Goal: Task Accomplishment & Management: Manage account settings

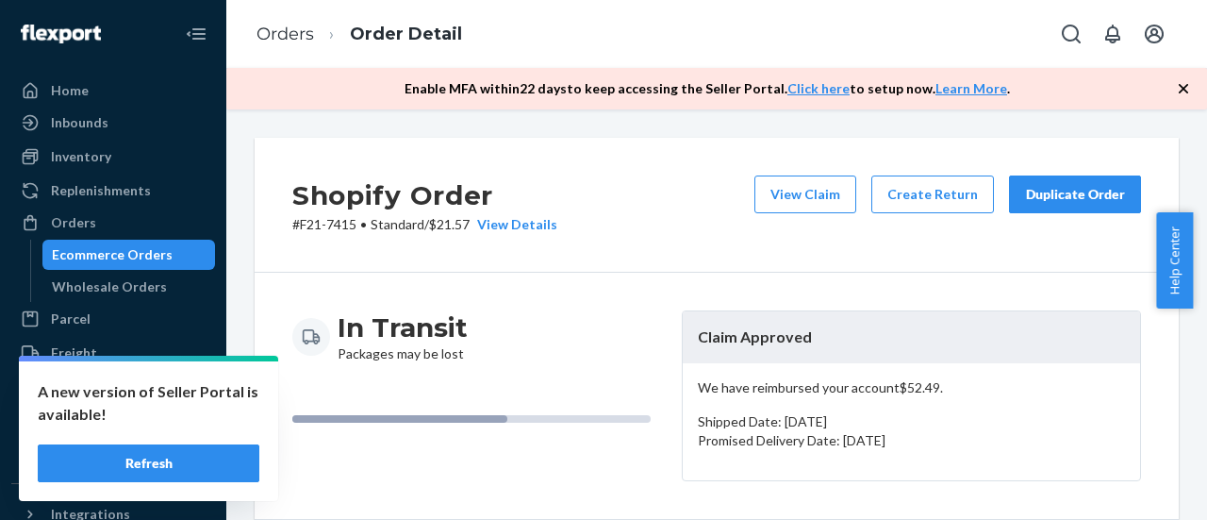
scroll to position [189, 0]
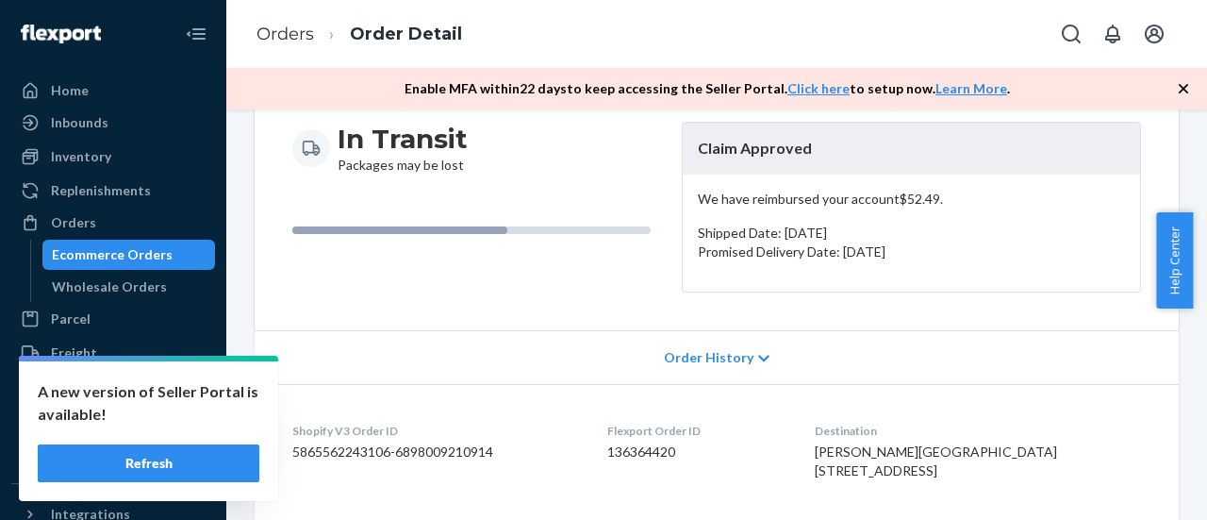
drag, startPoint x: 151, startPoint y: 461, endPoint x: 170, endPoint y: 452, distance: 21.1
click at [151, 461] on button "Refresh" at bounding box center [149, 463] width 222 height 38
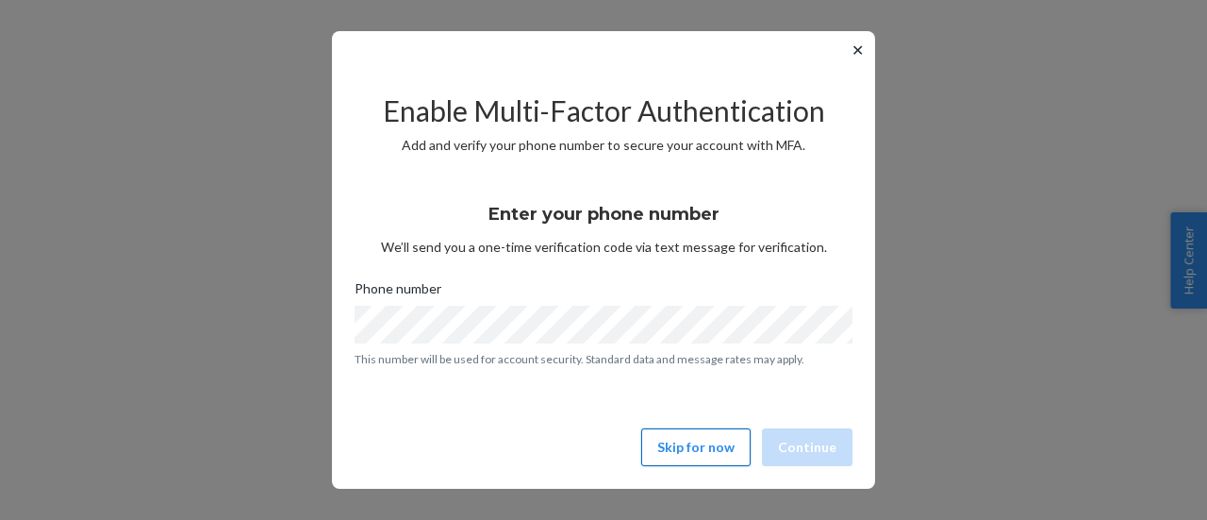
click at [694, 447] on button "Skip for now" at bounding box center [695, 447] width 109 height 38
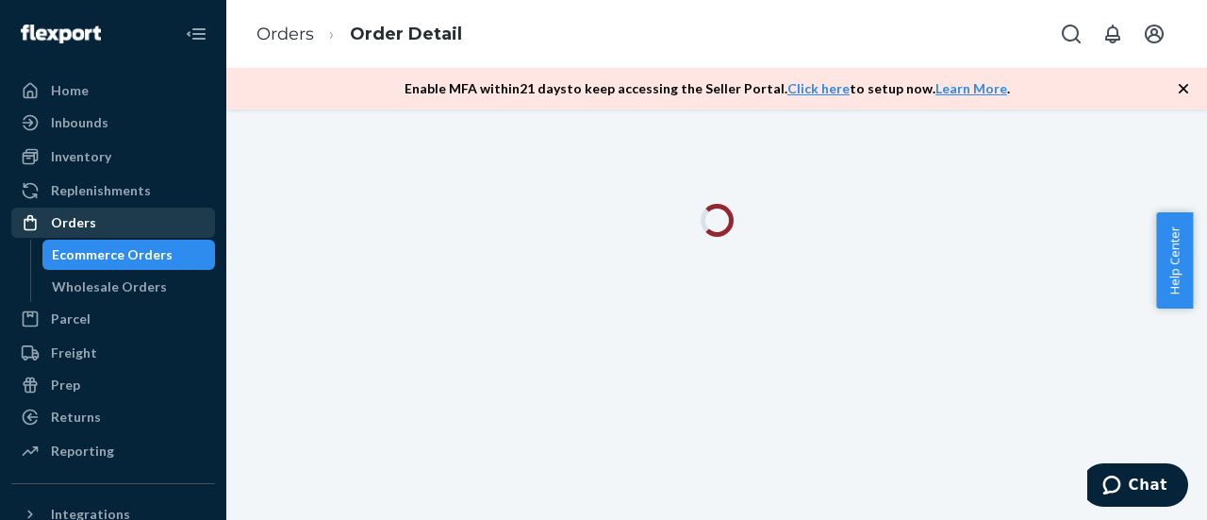
click at [99, 224] on div "Orders" at bounding box center [113, 222] width 200 height 26
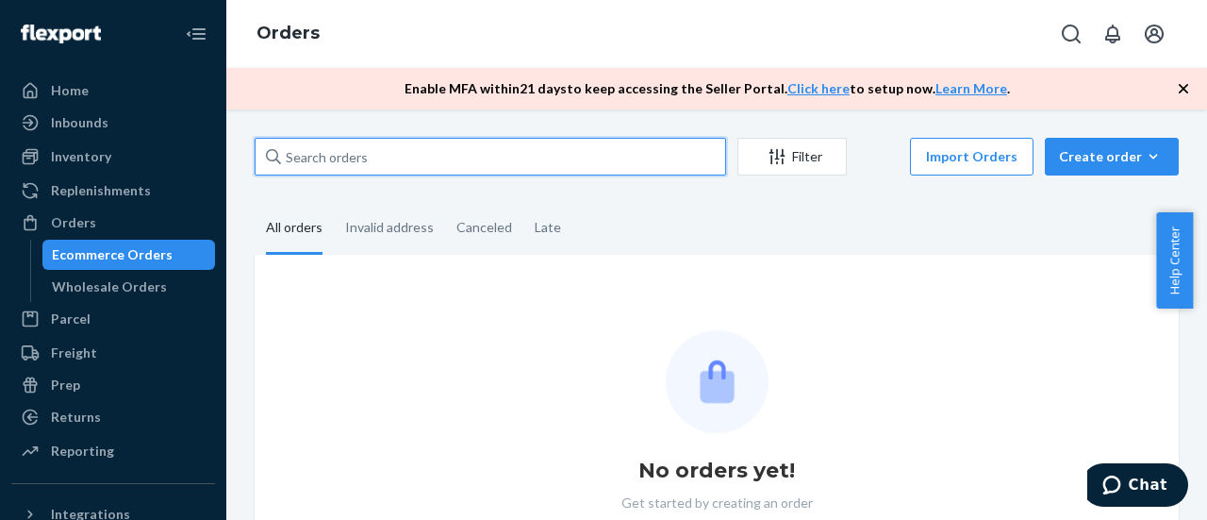
click at [392, 167] on input "text" at bounding box center [491, 157] width 472 height 38
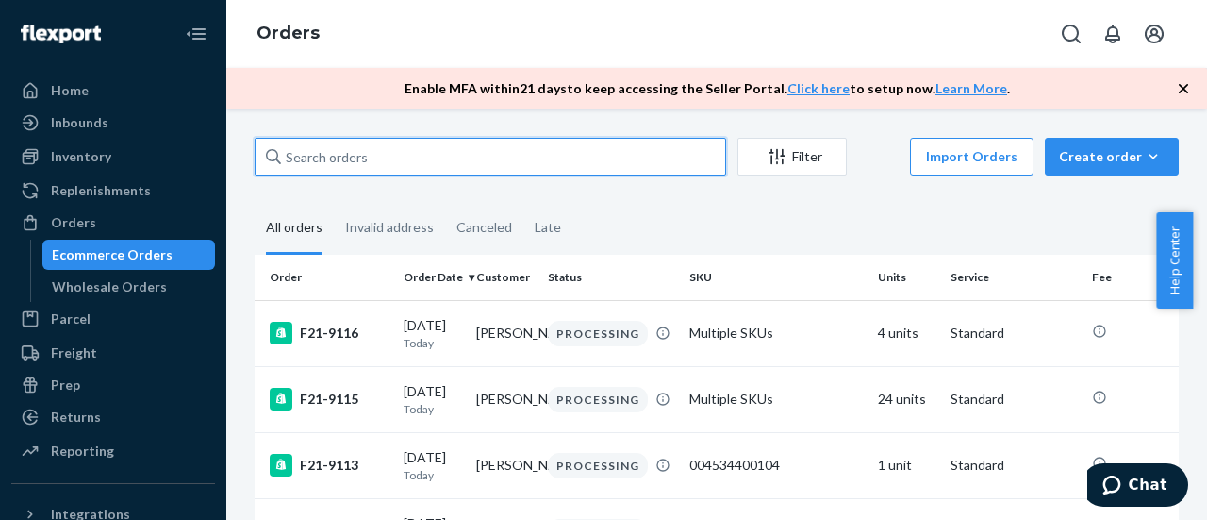
paste input "F21-9115"
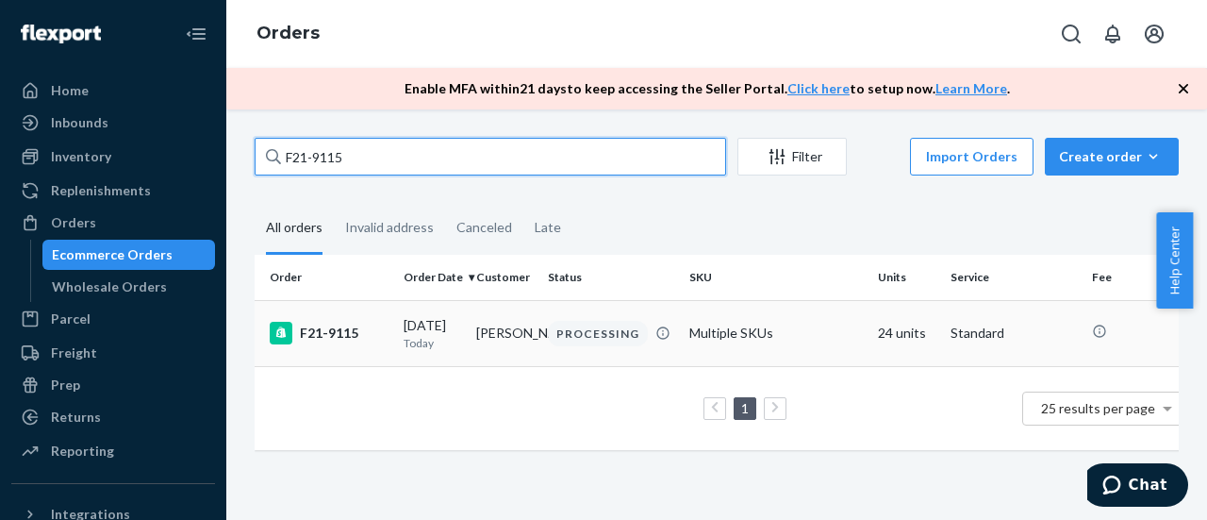
type input "F21-9115"
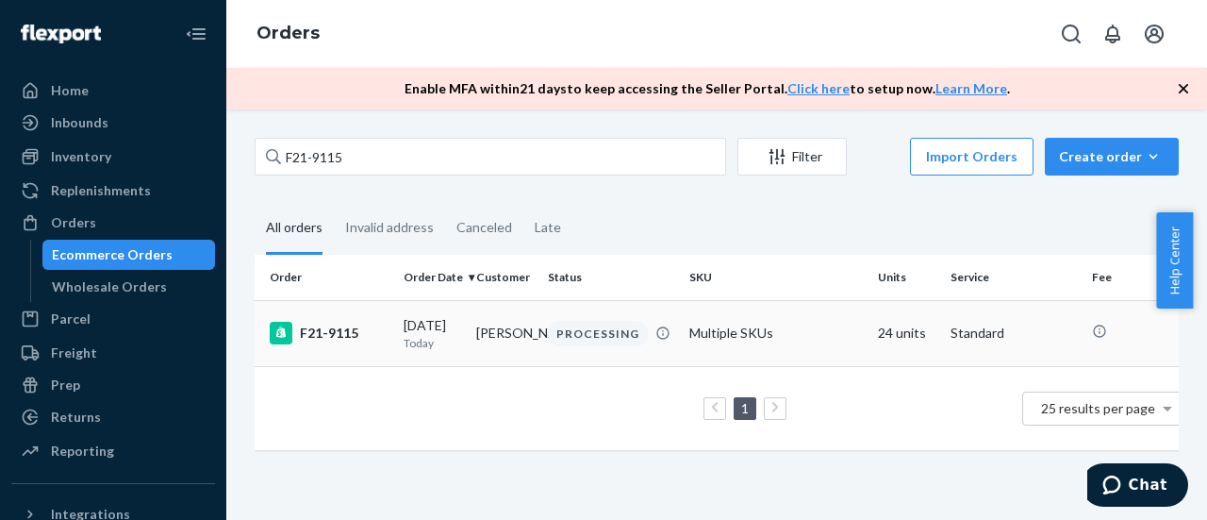
click at [330, 332] on div "F21-9115" at bounding box center [329, 333] width 119 height 23
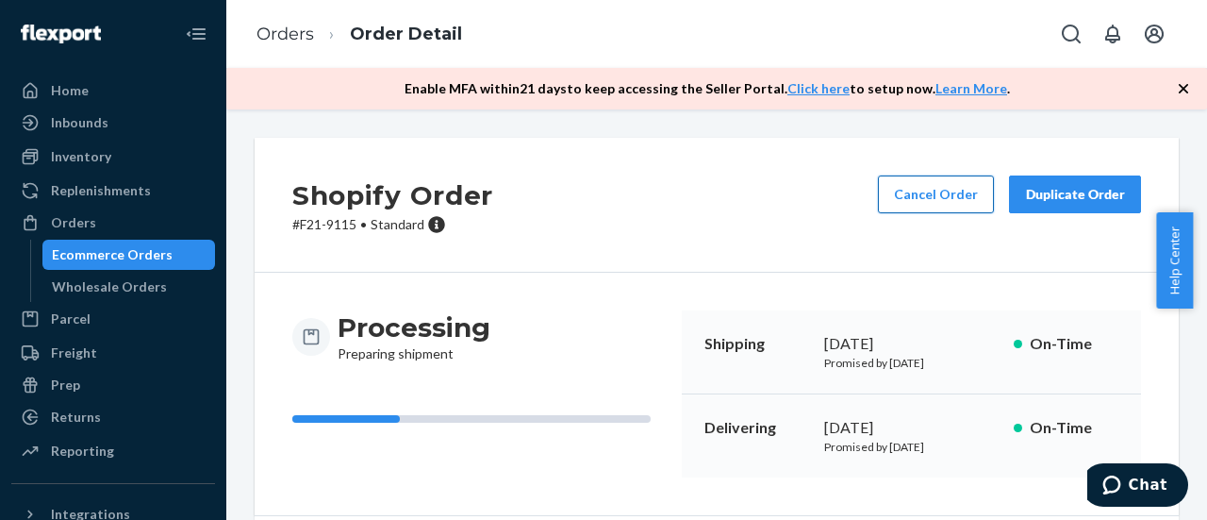
click at [951, 205] on button "Cancel Order" at bounding box center [936, 194] width 116 height 38
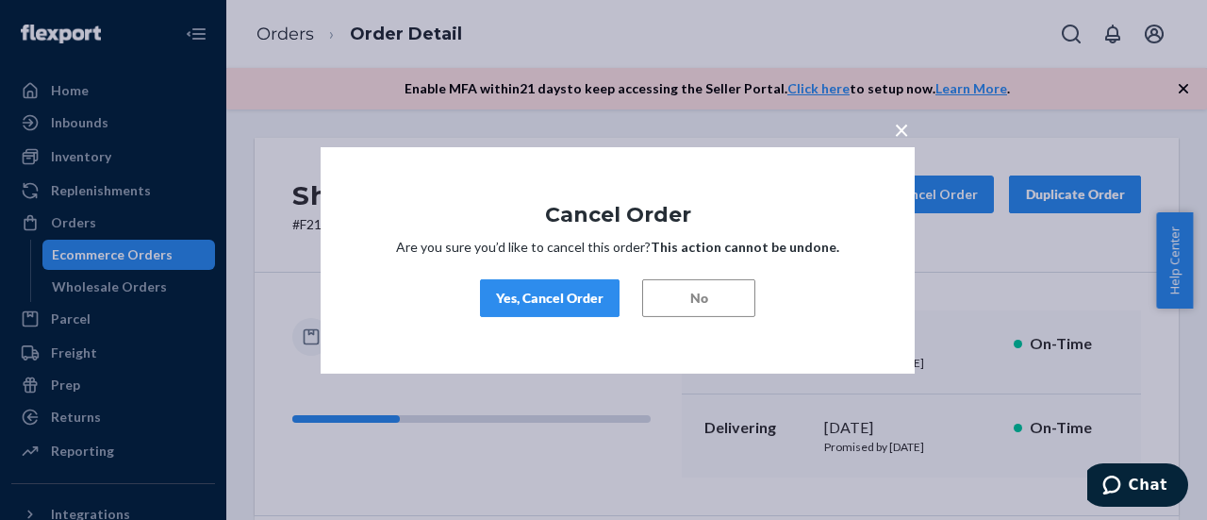
click at [568, 296] on div "Yes, Cancel Order" at bounding box center [550, 298] width 108 height 19
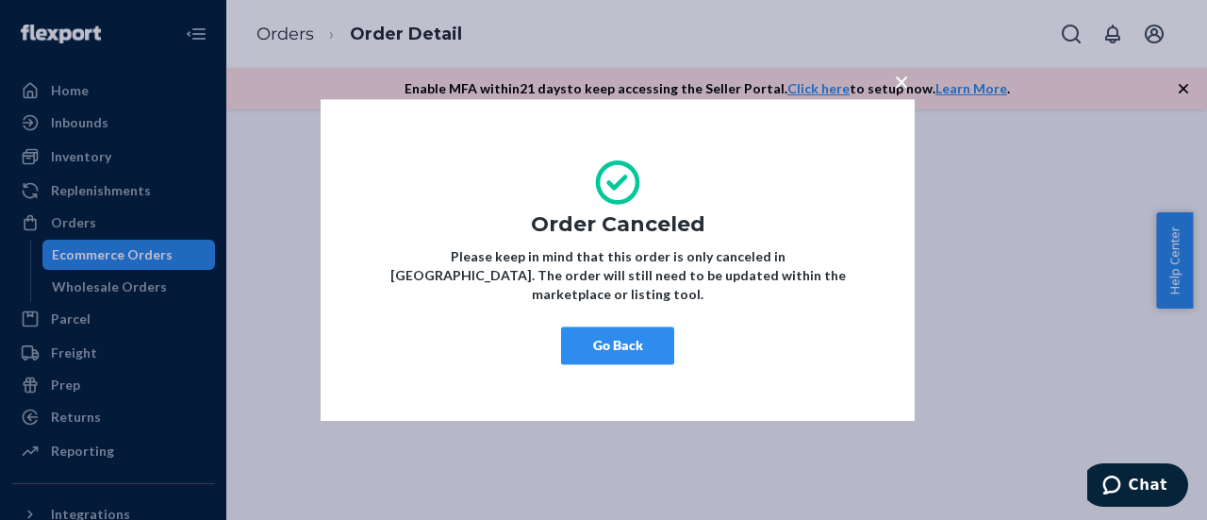
click at [628, 335] on button "Go Back" at bounding box center [617, 345] width 113 height 38
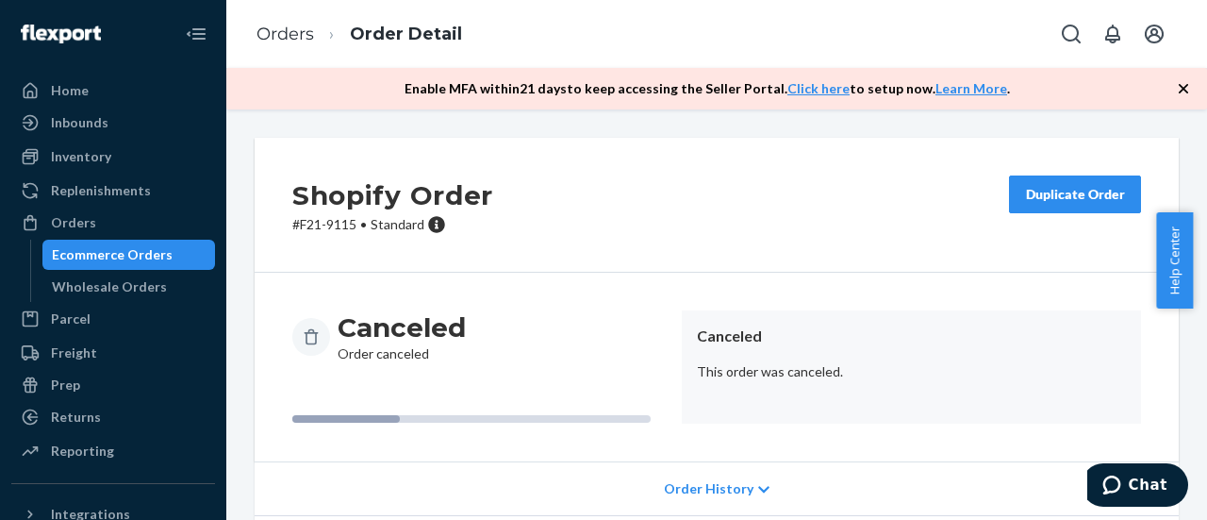
drag, startPoint x: 75, startPoint y: 221, endPoint x: 1180, endPoint y: 259, distance: 1105.1
click at [75, 221] on div "Orders" at bounding box center [73, 222] width 45 height 19
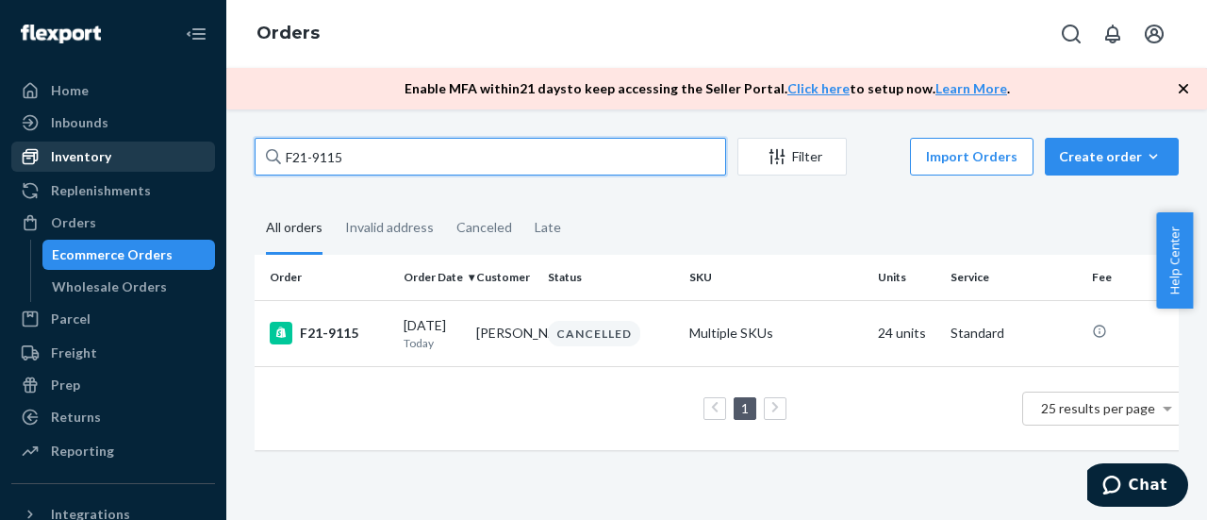
drag, startPoint x: 369, startPoint y: 159, endPoint x: 128, endPoint y: 166, distance: 240.6
click at [128, 166] on div "Home Inbounds Shipping Plans Problems Inventory Products Replenishments Orders …" at bounding box center [603, 260] width 1207 height 520
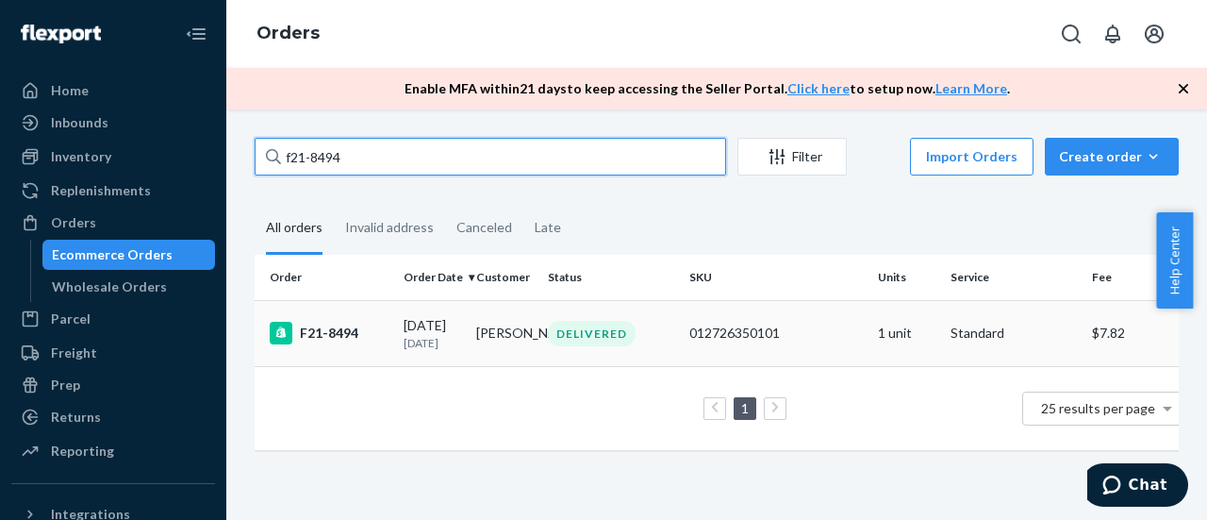
type input "f21-8494"
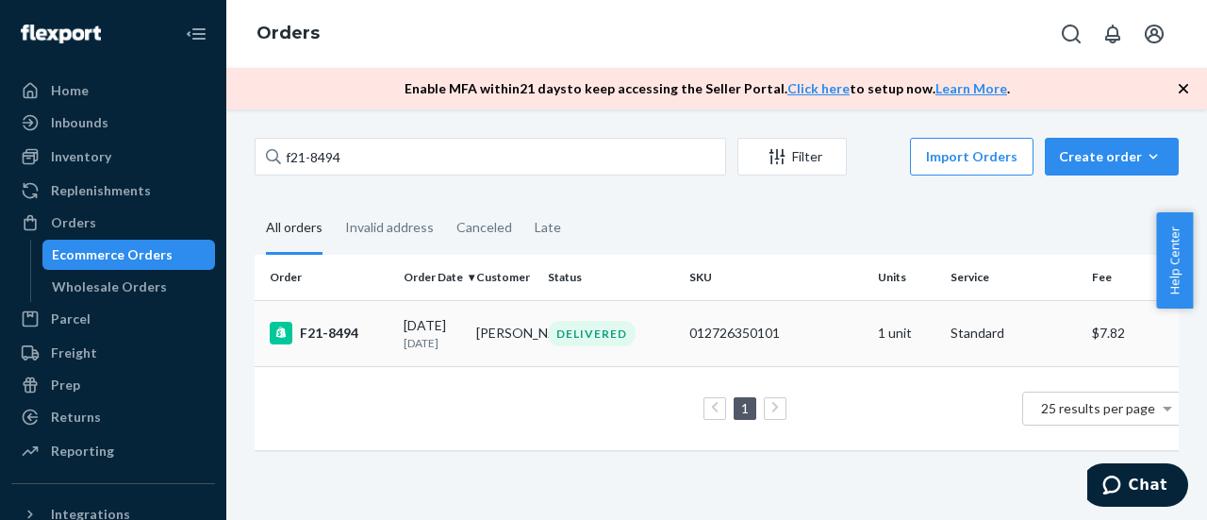
click at [336, 340] on div "F21-8494" at bounding box center [329, 333] width 119 height 23
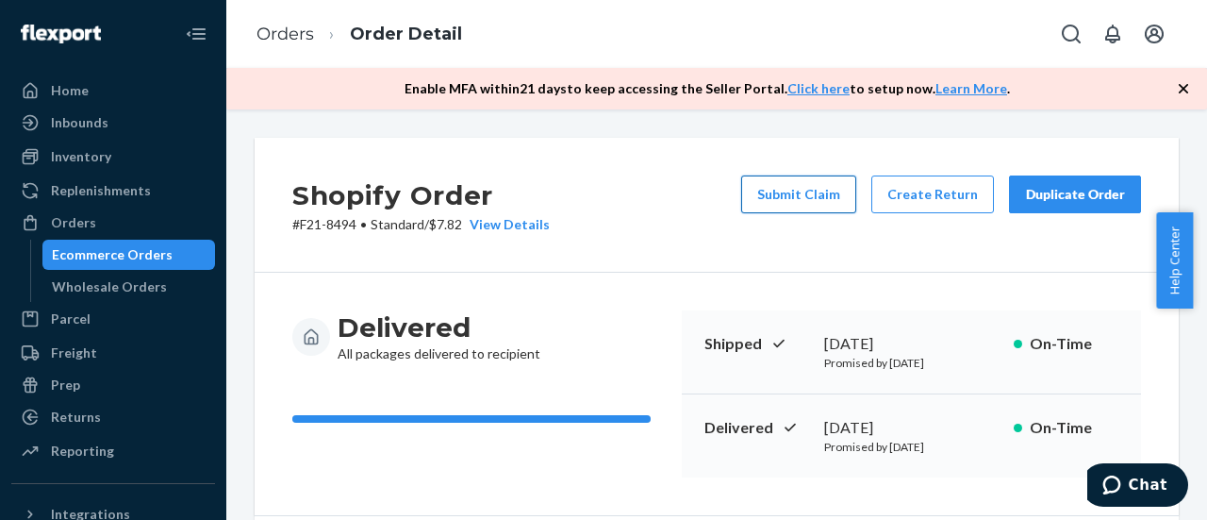
click at [793, 188] on button "Submit Claim" at bounding box center [798, 194] width 115 height 38
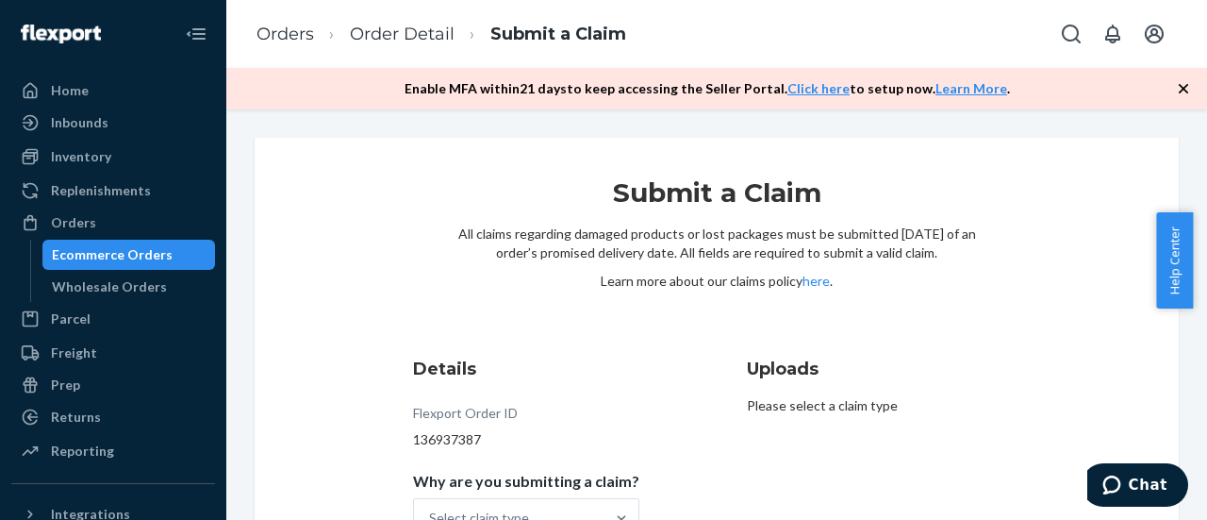
click at [585, 357] on h3 "Details" at bounding box center [526, 369] width 226 height 25
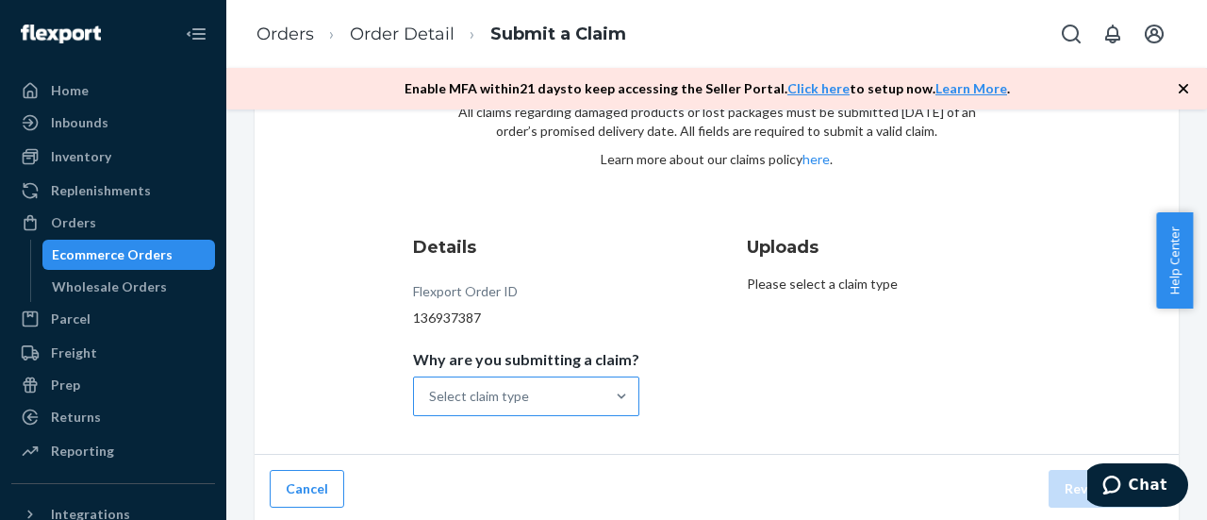
scroll to position [124, 0]
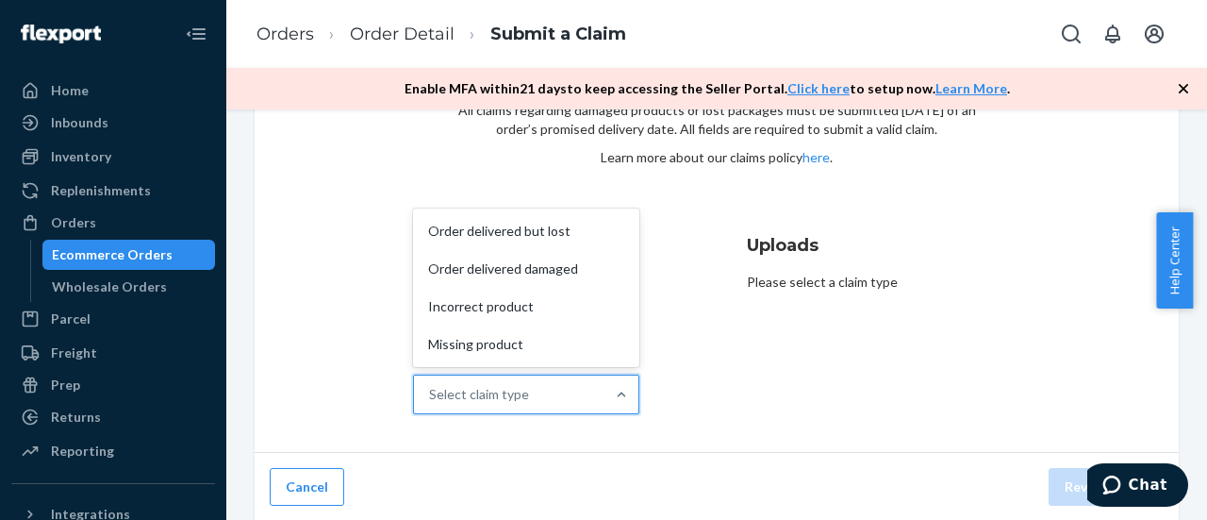
click at [591, 386] on div "Select claim type" at bounding box center [509, 394] width 191 height 38
click at [431, 386] on input "Why are you submitting a claim? option Order delivered but lost focused, 1 of 4…" at bounding box center [430, 394] width 2 height 19
click at [531, 230] on div "Order delivered but lost" at bounding box center [526, 231] width 219 height 38
click at [431, 385] on input "Why are you submitting a claim? option Order delivered but lost focused, 1 of 4…" at bounding box center [430, 394] width 2 height 19
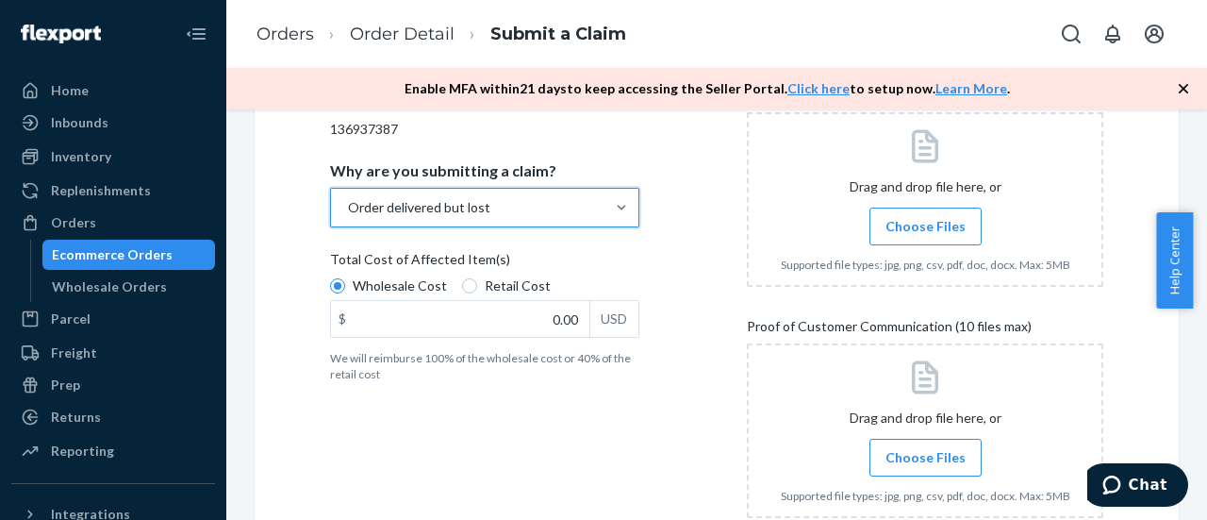
scroll to position [312, 0]
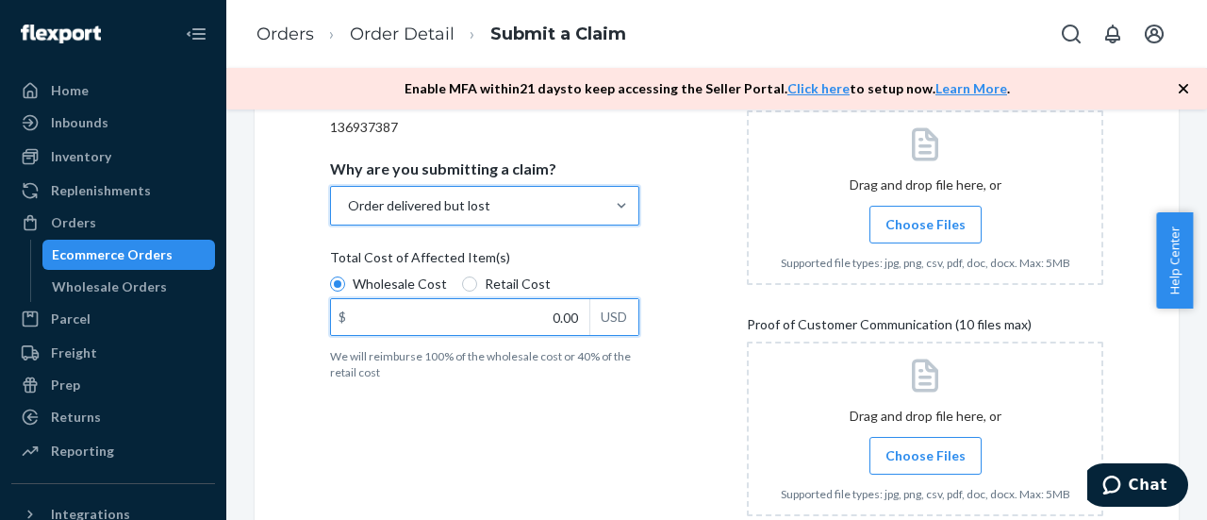
click at [445, 316] on input "0.00" at bounding box center [460, 317] width 258 height 36
type input "37.49"
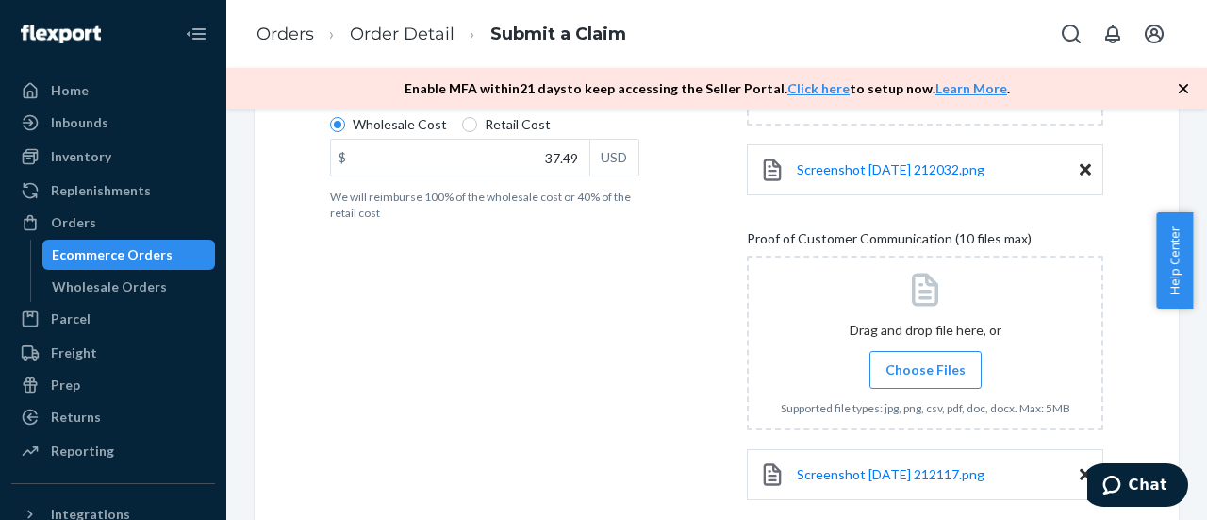
scroll to position [660, 0]
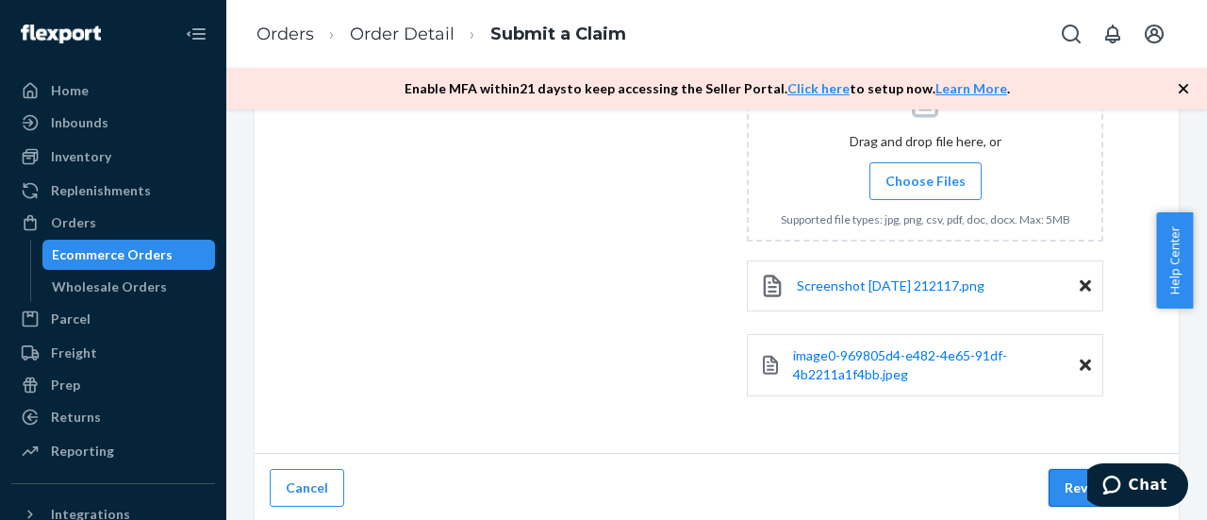
click at [1049, 485] on button "Review Claim" at bounding box center [1106, 488] width 115 height 38
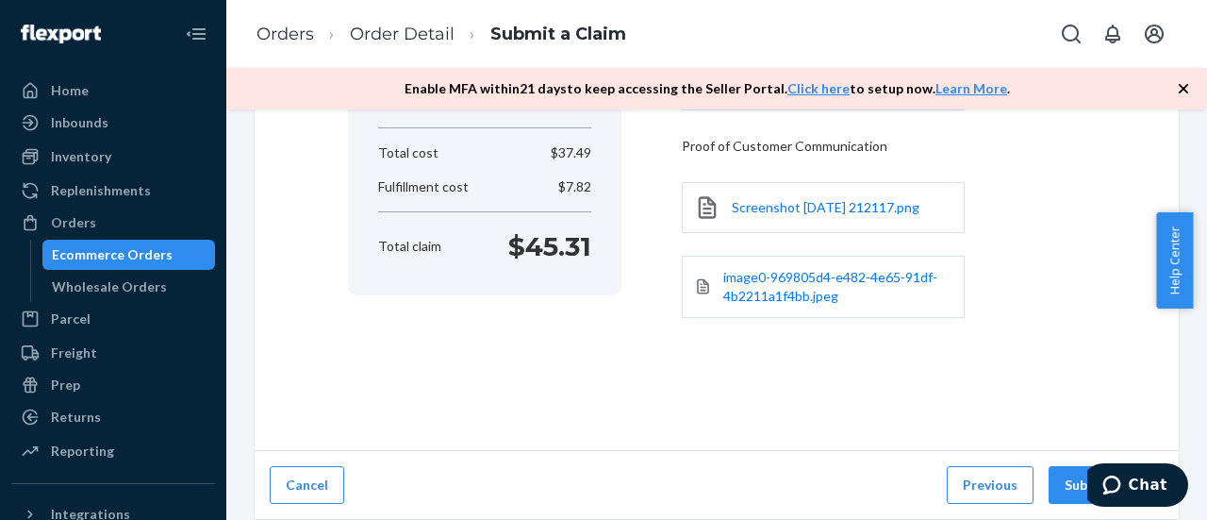
scroll to position [311, 0]
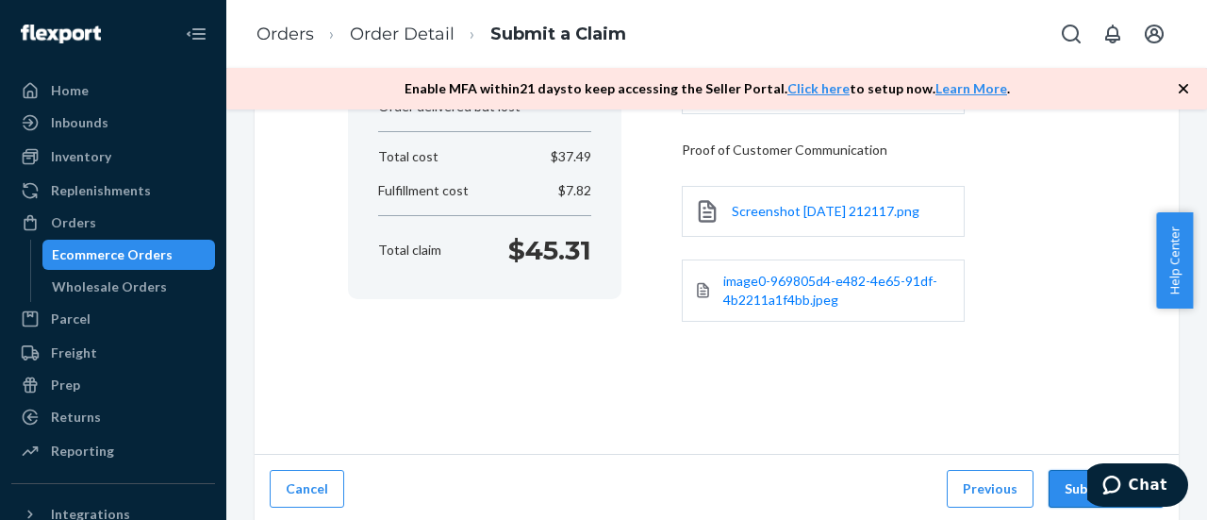
click at [1058, 480] on button "Submit Claim" at bounding box center [1106, 489] width 115 height 38
click at [1066, 479] on button "Submit Claim" at bounding box center [1106, 489] width 115 height 38
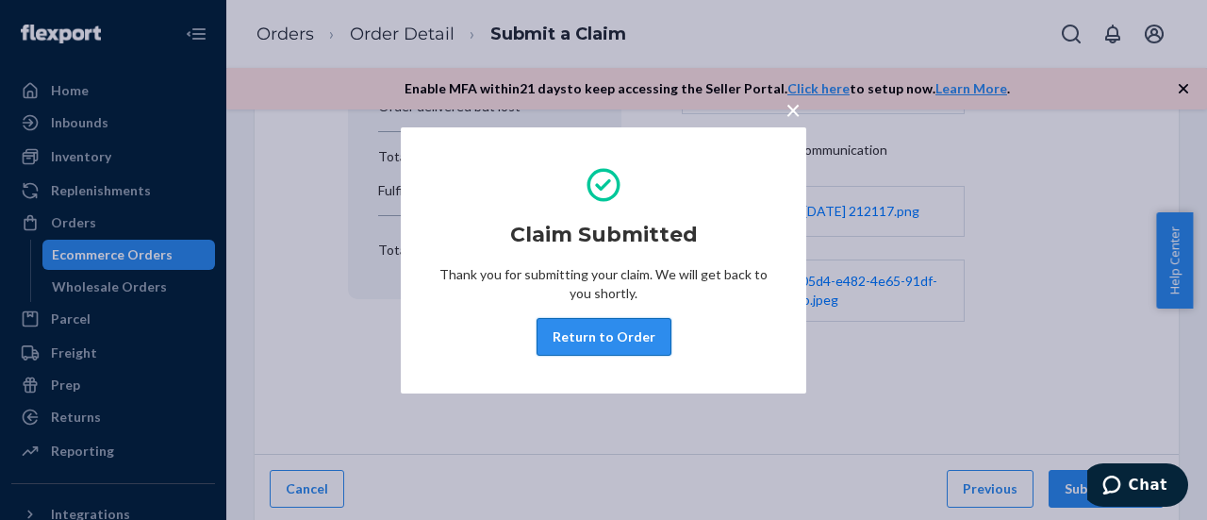
click at [602, 334] on button "Return to Order" at bounding box center [604, 337] width 135 height 38
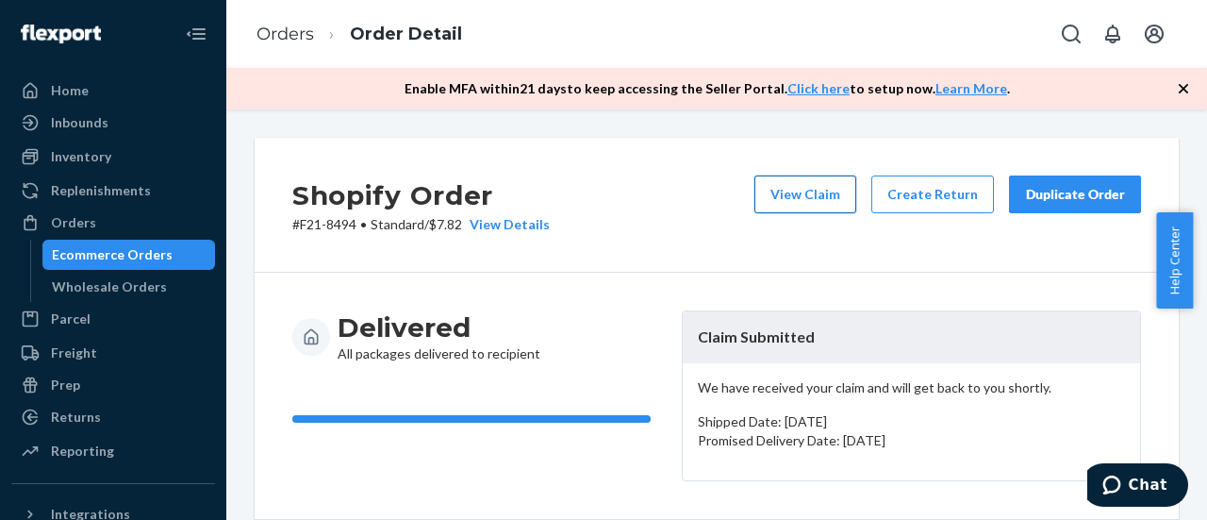
click at [800, 190] on button "View Claim" at bounding box center [806, 194] width 102 height 38
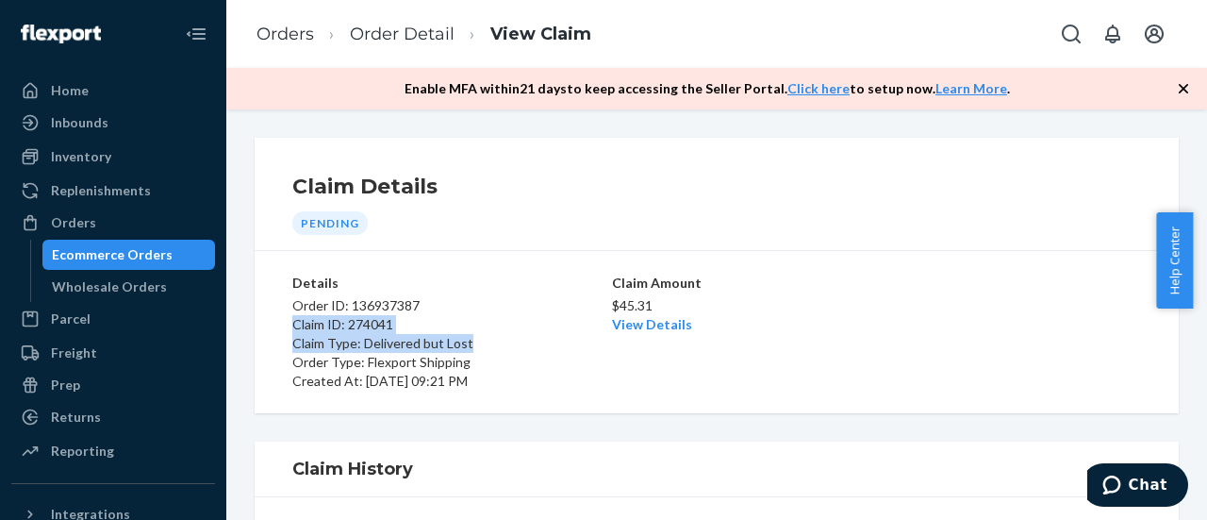
drag, startPoint x: 294, startPoint y: 324, endPoint x: 494, endPoint y: 350, distance: 201.7
click at [494, 350] on div "Order ID: 136937387 Claim ID: 274041 Claim Type: Delivered but Lost Order Type:…" at bounding box center [450, 341] width 316 height 98
copy div "Claim ID: 274041 Claim Type: Delivered but Lost"
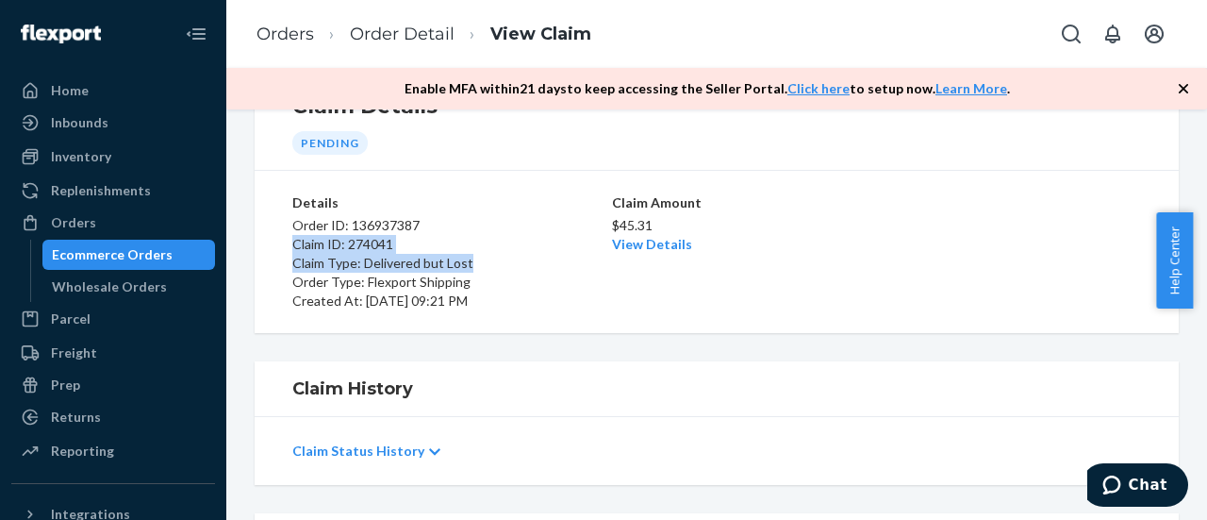
scroll to position [94, 0]
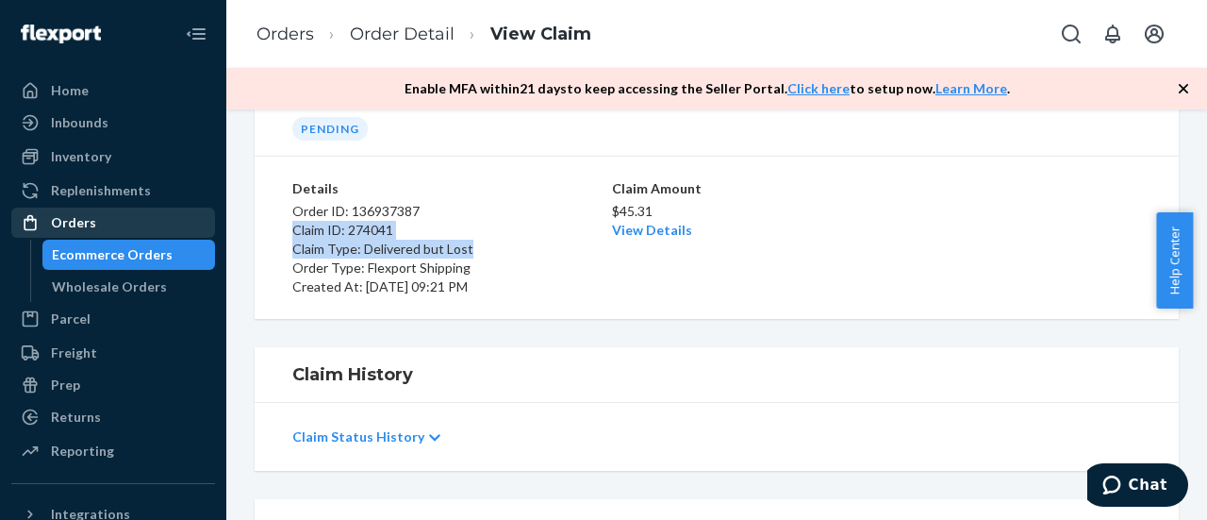
drag, startPoint x: 76, startPoint y: 222, endPoint x: 67, endPoint y: 227, distance: 11.0
click at [76, 222] on div "Orders" at bounding box center [73, 222] width 45 height 19
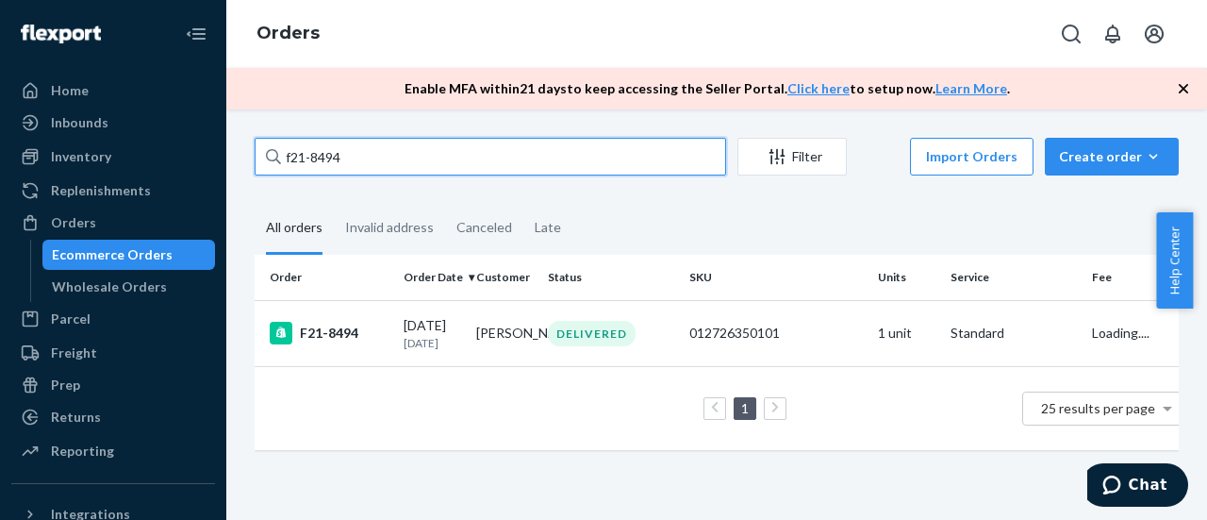
drag, startPoint x: 375, startPoint y: 153, endPoint x: 290, endPoint y: 154, distance: 85.8
click at [290, 154] on input "f21-8494" at bounding box center [491, 157] width 472 height 38
type input "f"
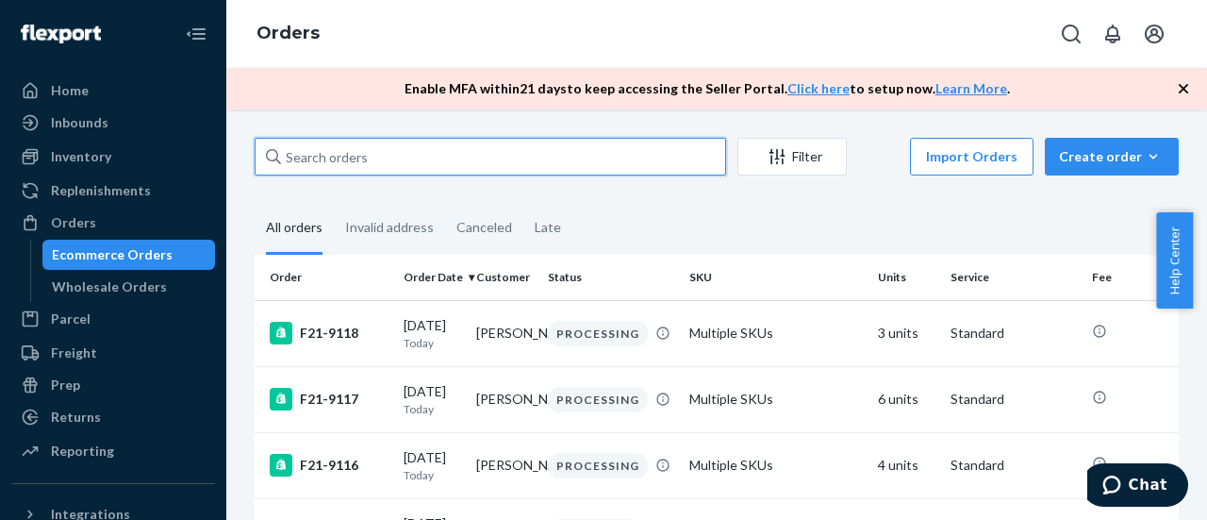
paste input "F21-8928"
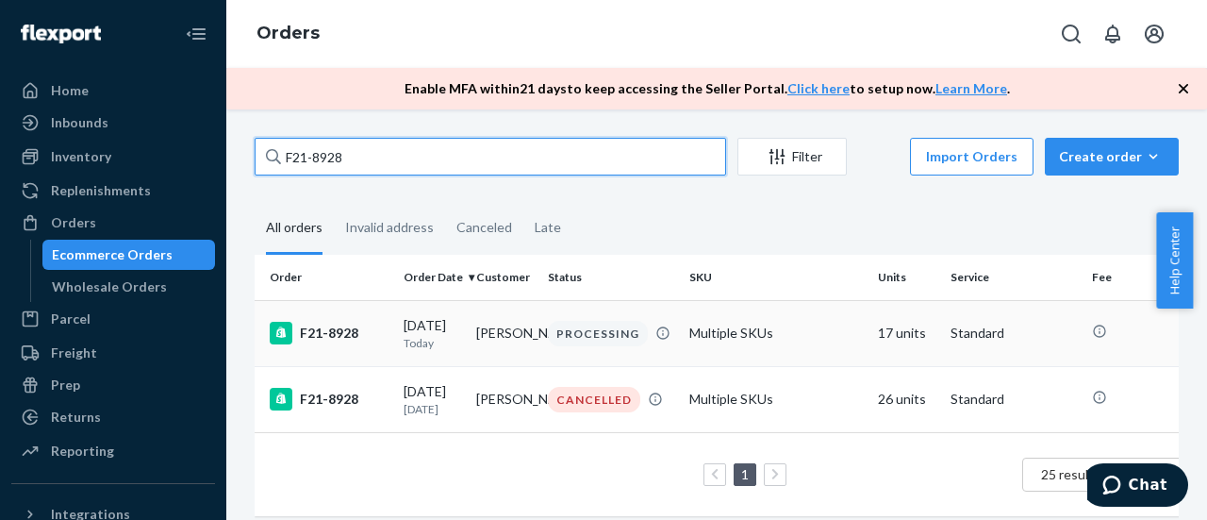
type input "F21-8928"
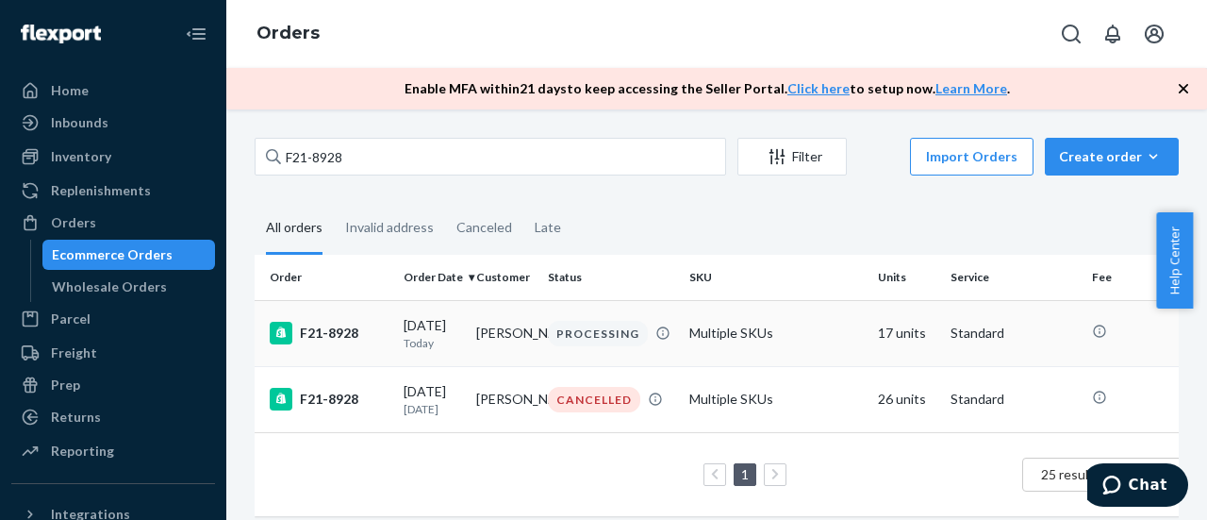
click at [328, 331] on div "F21-8928" at bounding box center [329, 333] width 119 height 23
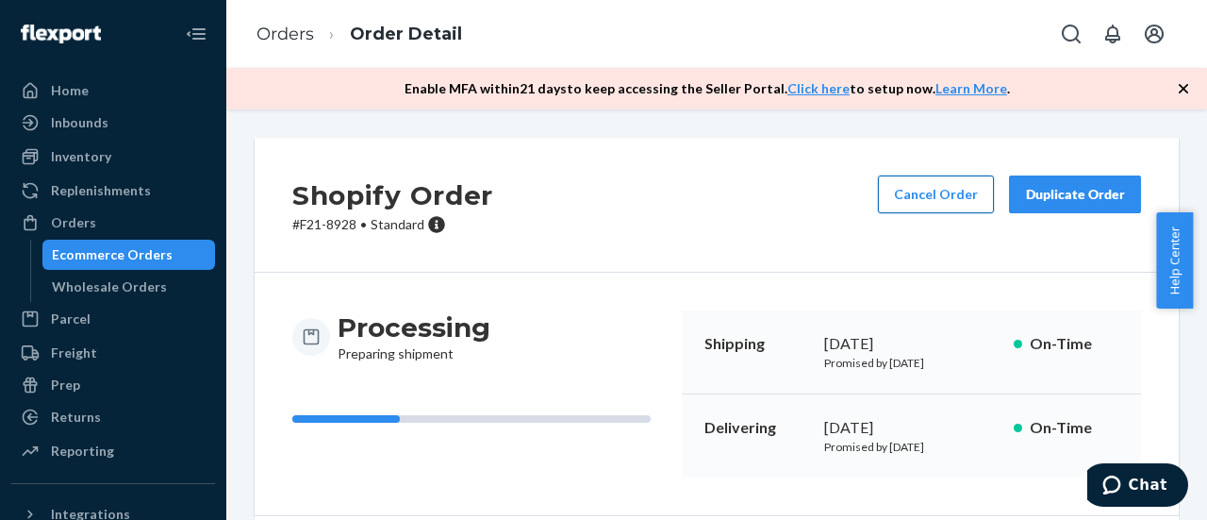
click at [924, 207] on button "Cancel Order" at bounding box center [936, 194] width 116 height 38
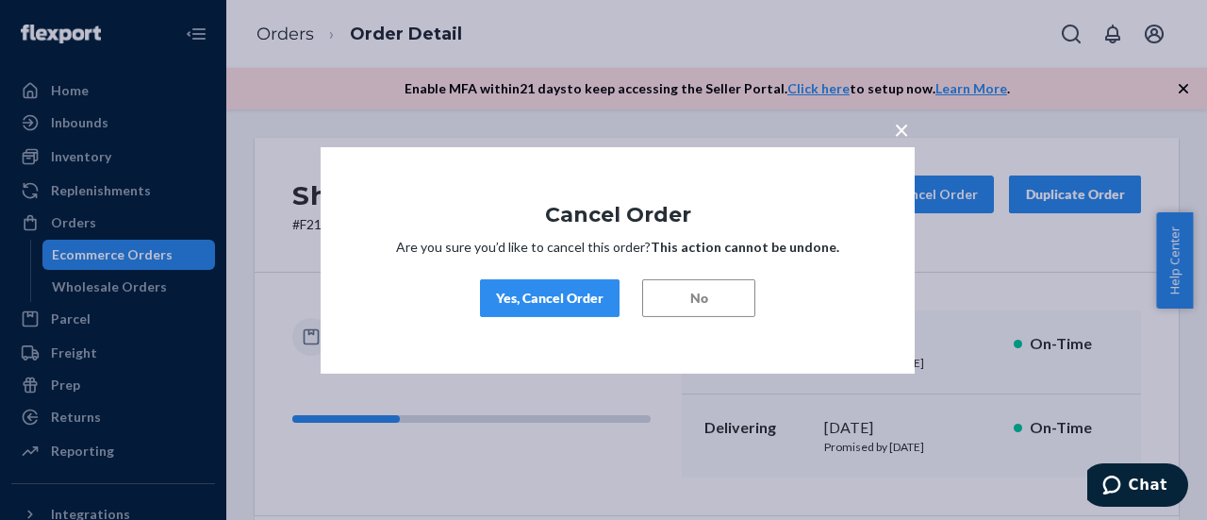
click at [560, 310] on button "Yes, Cancel Order" at bounding box center [550, 298] width 140 height 38
